Goal: Task Accomplishment & Management: Manage account settings

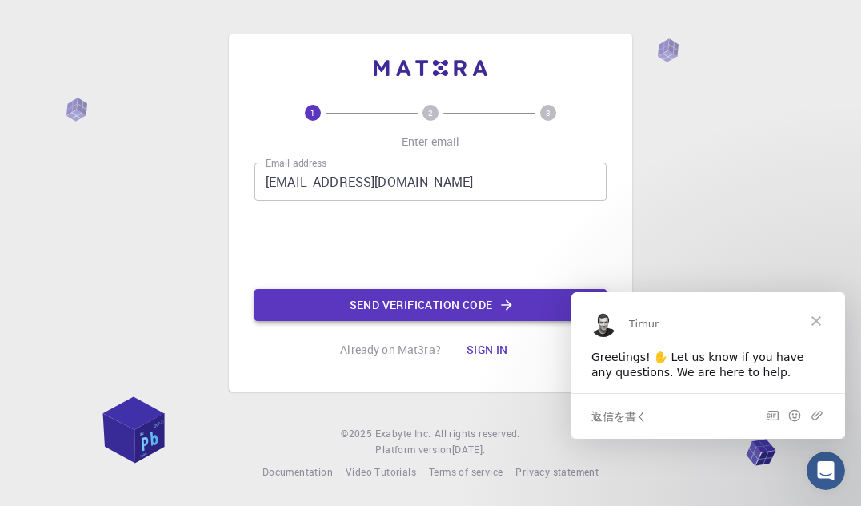
click at [423, 307] on button "Send verification code" at bounding box center [430, 305] width 352 height 32
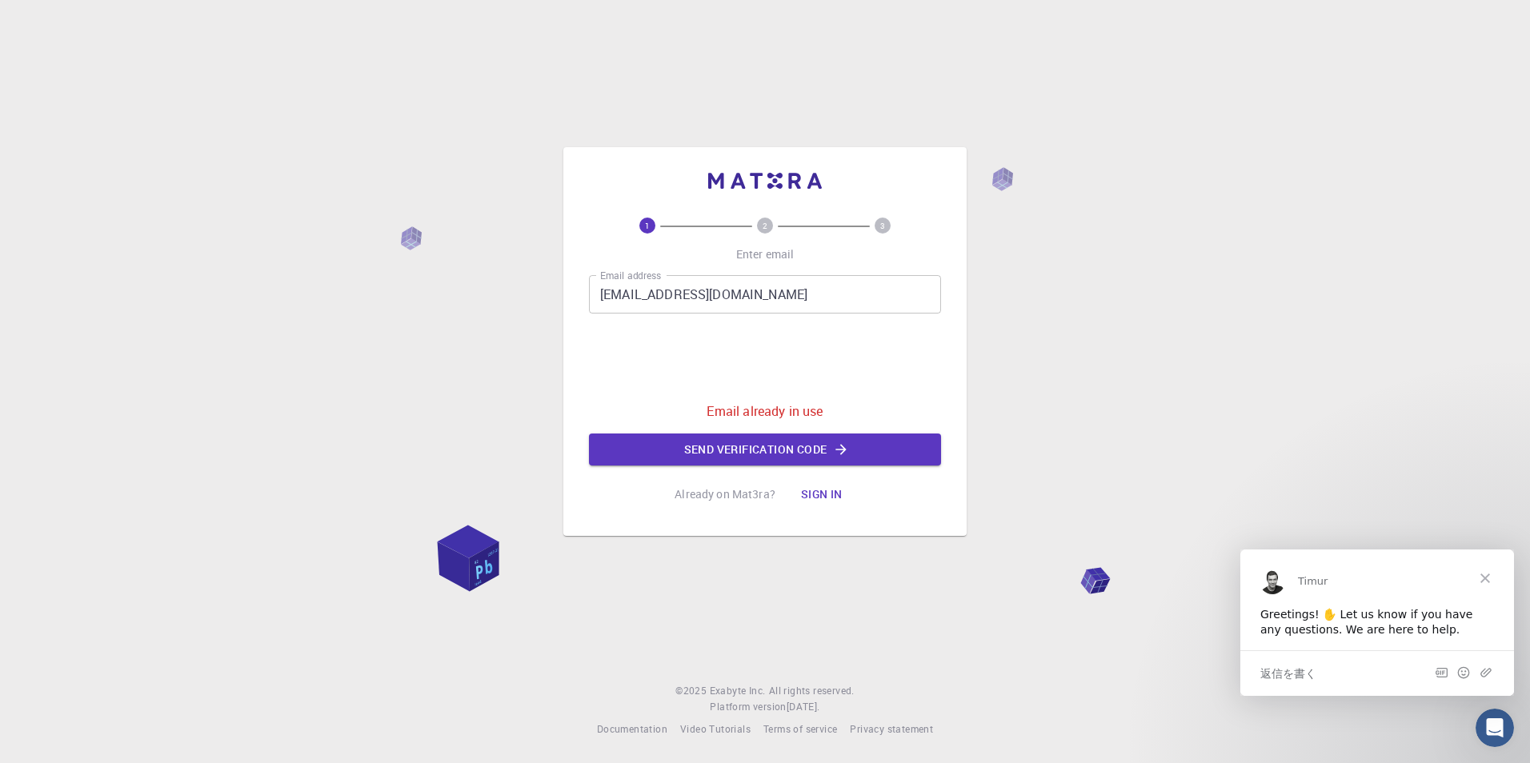
click at [821, 495] on button "Sign in" at bounding box center [821, 495] width 67 height 32
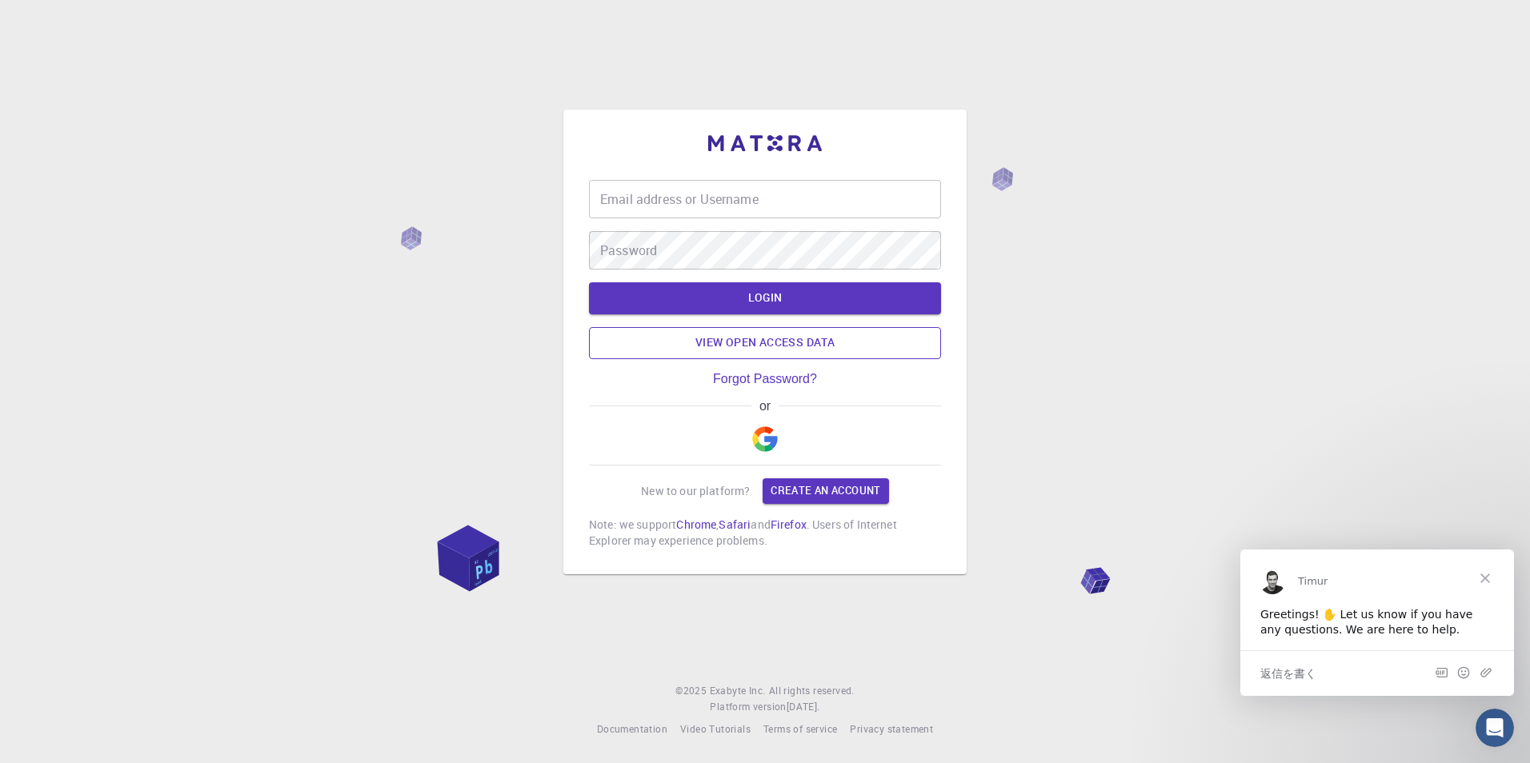
type input "asoma"
click at [768, 301] on button "LOGIN" at bounding box center [765, 298] width 352 height 32
